Goal: Task Accomplishment & Management: Manage account settings

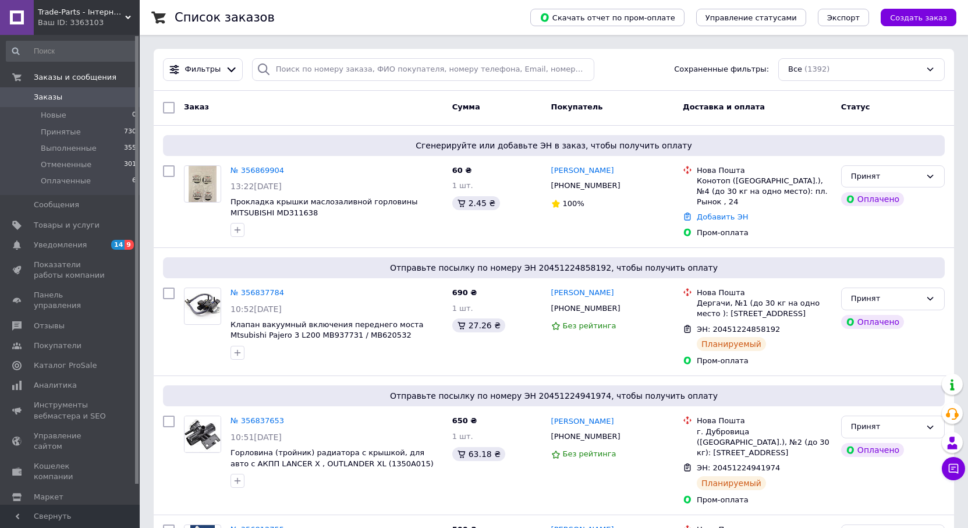
click at [259, 171] on link "№ 356869904" at bounding box center [258, 170] width 54 height 9
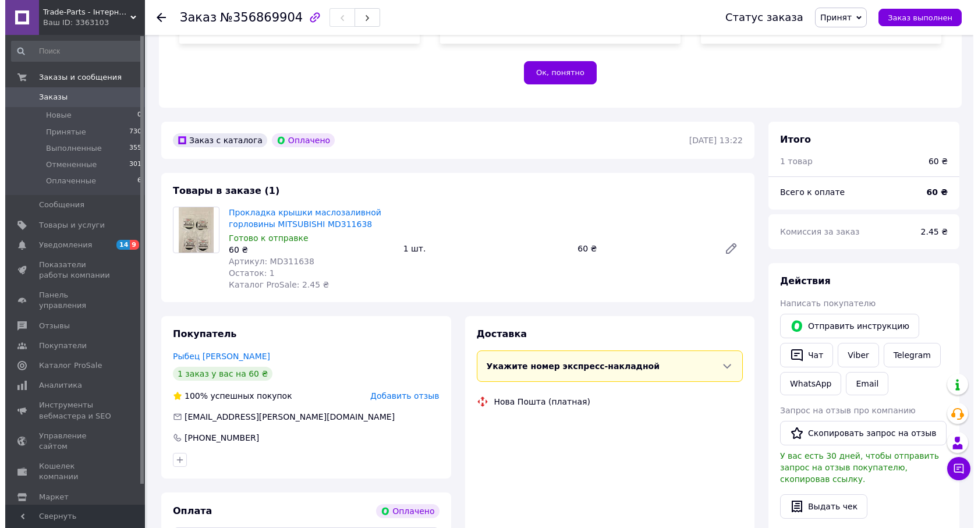
scroll to position [291, 0]
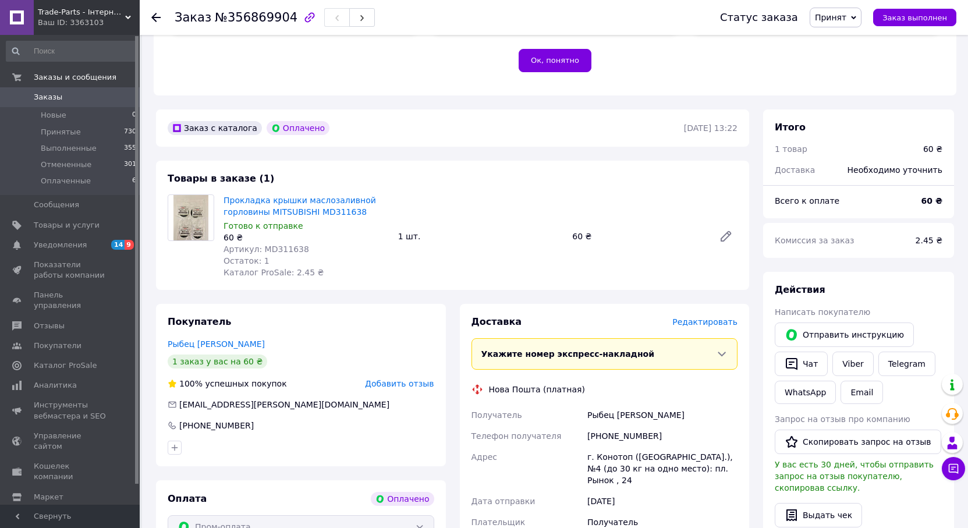
click at [720, 317] on span "Редактировать" at bounding box center [705, 321] width 65 height 9
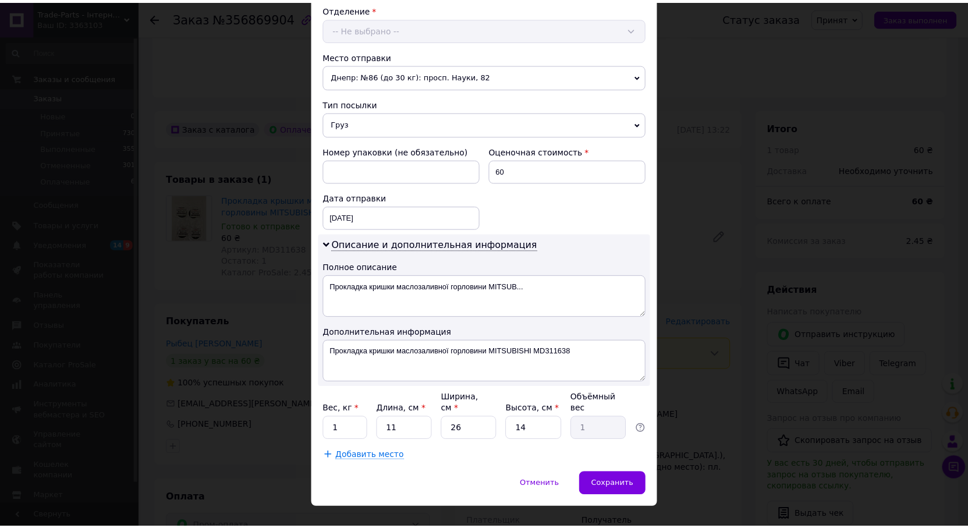
scroll to position [376, 0]
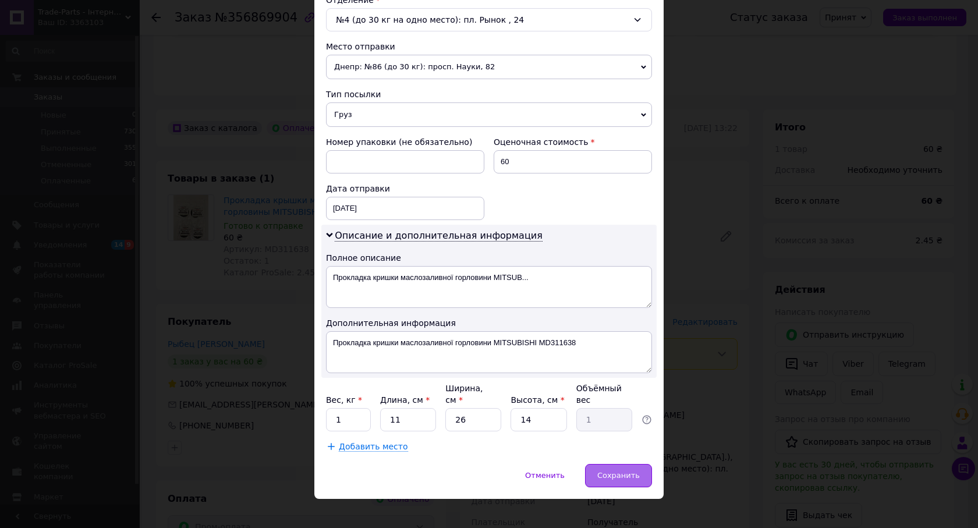
click at [644, 464] on div "Сохранить" at bounding box center [618, 475] width 67 height 23
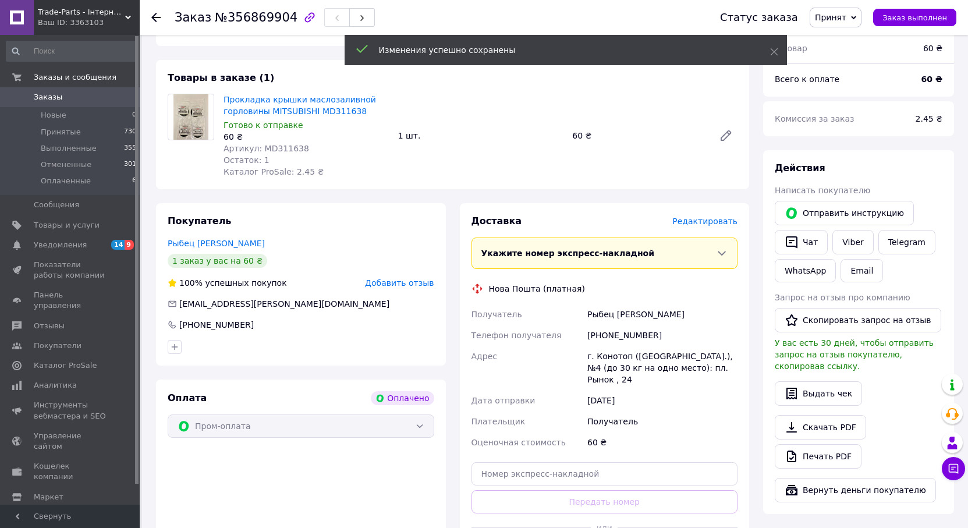
scroll to position [524, 0]
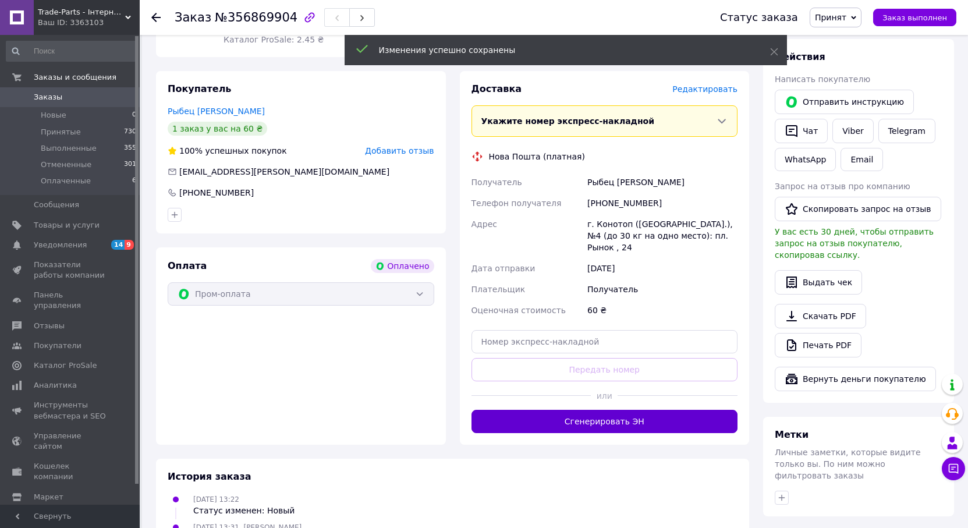
drag, startPoint x: 649, startPoint y: 377, endPoint x: 708, endPoint y: 398, distance: 61.9
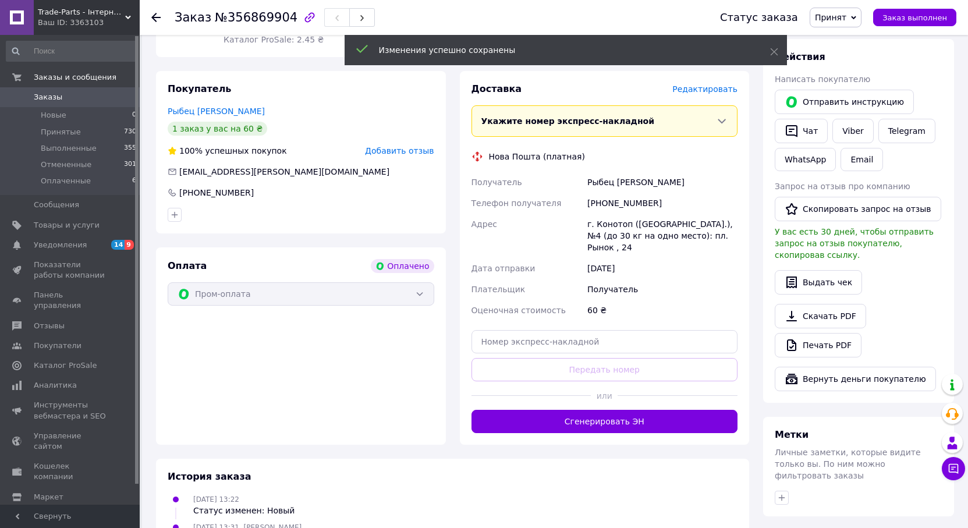
click at [649, 410] on button "Сгенерировать ЭН" at bounding box center [605, 421] width 267 height 23
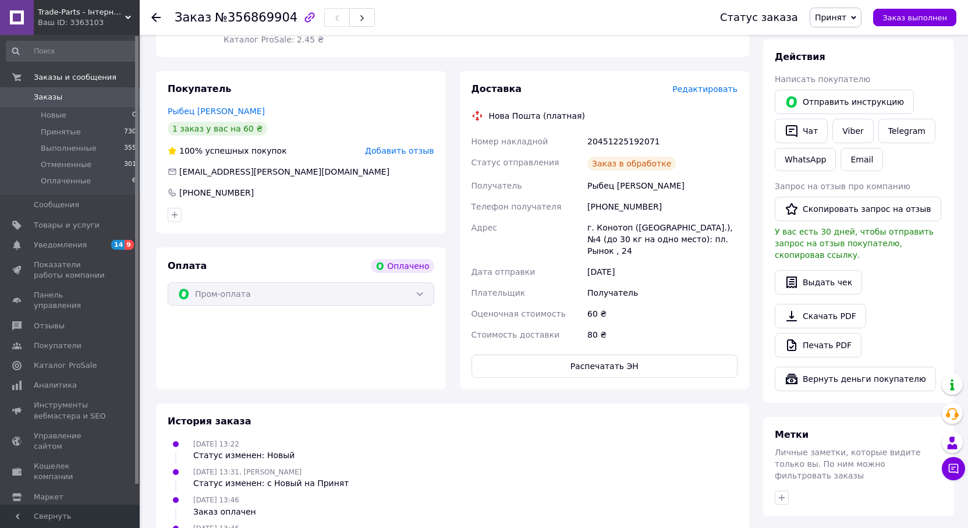
click at [41, 97] on span "Заказы" at bounding box center [48, 97] width 29 height 10
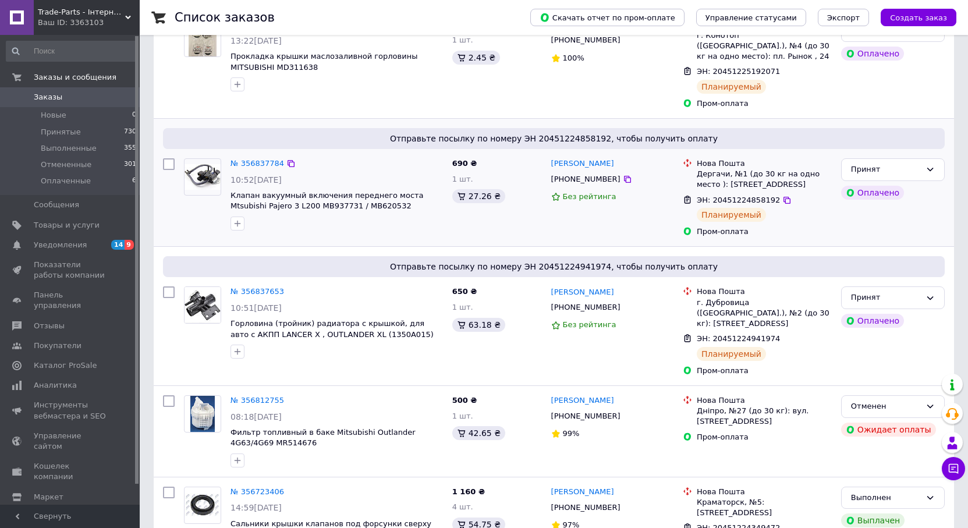
scroll to position [175, 0]
